Goal: Task Accomplishment & Management: Manage account settings

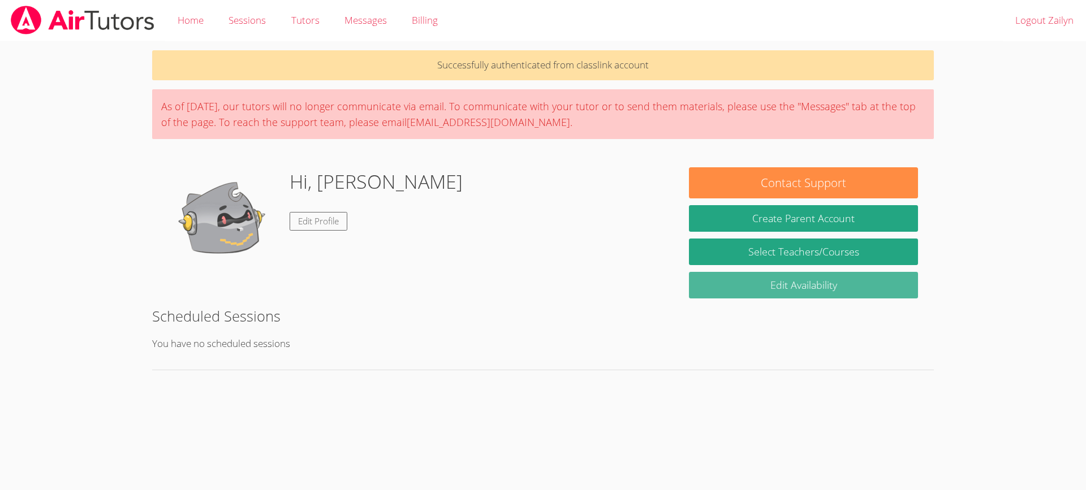
click at [761, 287] on link "Edit Availability" at bounding box center [803, 285] width 229 height 27
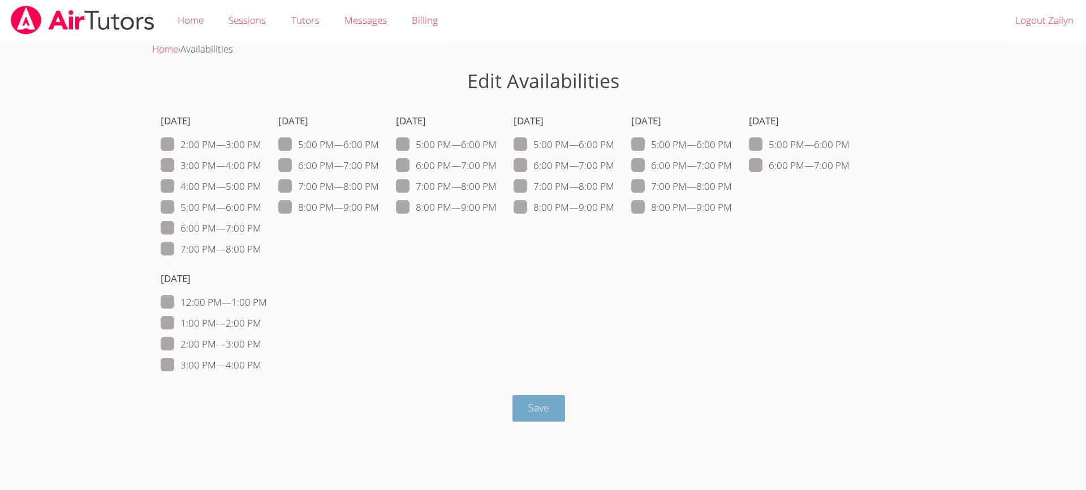
click at [530, 411] on span "Save" at bounding box center [538, 408] width 21 height 14
